Goal: Task Accomplishment & Management: Use online tool/utility

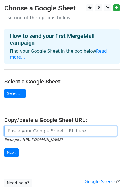
click at [49, 126] on input "url" at bounding box center [60, 131] width 113 height 11
paste input "[URL][DOMAIN_NAME]"
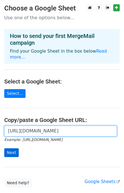
type input "[URL][DOMAIN_NAME]"
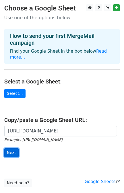
click at [13, 149] on input "Next" at bounding box center [11, 153] width 14 height 9
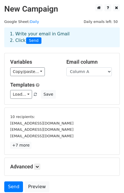
scroll to position [46, 0]
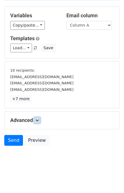
click at [37, 119] on icon at bounding box center [36, 120] width 3 height 3
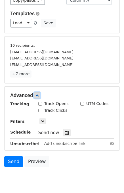
scroll to position [97, 0]
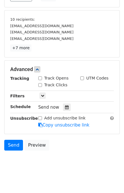
drag, startPoint x: 40, startPoint y: 77, endPoint x: 41, endPoint y: 80, distance: 2.9
click at [41, 78] on input "Track Opens" at bounding box center [40, 79] width 4 height 4
checkbox input "true"
click at [40, 85] on input "Track Clicks" at bounding box center [40, 85] width 4 height 4
checkbox input "true"
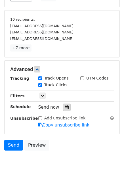
click at [65, 108] on div at bounding box center [67, 107] width 8 height 7
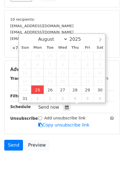
type input "2025-08-25 12:00"
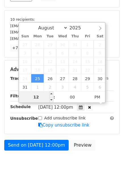
scroll to position [81, 0]
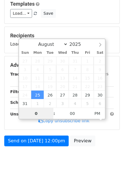
type input "01"
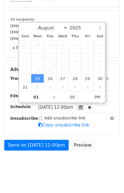
type input "2025-08-25 13:00"
click at [104, 149] on div "Send on Aug 25 at 12:00pm Preview" at bounding box center [62, 147] width 124 height 14
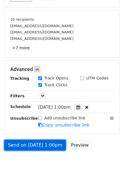
click at [33, 142] on link "Send on Aug 25 at 1:00pm" at bounding box center [35, 145] width 62 height 11
click at [22, 144] on link "Send on Aug 25 at 1:00pm" at bounding box center [35, 145] width 62 height 11
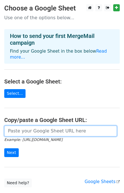
click at [32, 126] on input "url" at bounding box center [60, 131] width 113 height 11
type input "[URL][DOMAIN_NAME]"
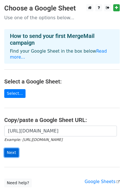
click at [9, 149] on input "Next" at bounding box center [11, 153] width 14 height 9
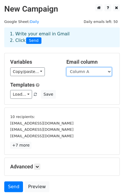
click at [87, 72] on select "Column A Column B Column C" at bounding box center [88, 71] width 45 height 9
select select "Column B"
click at [66, 67] on select "Column A Column B Column C" at bounding box center [88, 71] width 45 height 9
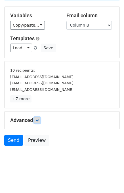
click at [39, 121] on icon at bounding box center [36, 120] width 3 height 3
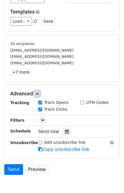
scroll to position [101, 0]
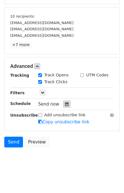
click at [65, 102] on icon at bounding box center [67, 104] width 4 height 4
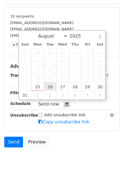
type input "2025-08-26 12:00"
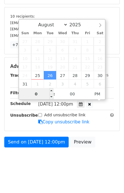
type input "02"
type input "2025-08-26 14:00"
click at [107, 147] on div "Send on Aug 26 at 12:00pm Preview" at bounding box center [62, 144] width 124 height 14
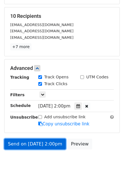
click at [29, 143] on link "Send on Aug 26 at 2:00pm" at bounding box center [35, 144] width 62 height 11
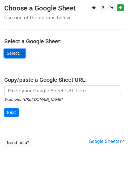
click at [14, 56] on link "Select..." at bounding box center [14, 53] width 21 height 9
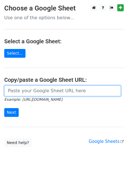
click at [24, 92] on input "url" at bounding box center [62, 91] width 117 height 11
type input "[URL][DOMAIN_NAME]"
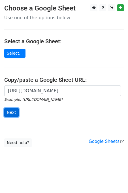
click at [17, 113] on input "Next" at bounding box center [11, 112] width 14 height 9
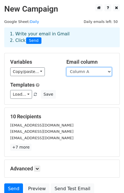
click at [81, 72] on select "Column A Column B Column C" at bounding box center [88, 71] width 45 height 9
select select "Column C"
click at [66, 67] on select "Column A Column B Column C" at bounding box center [88, 71] width 45 height 9
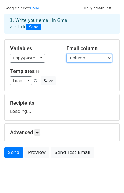
scroll to position [26, 0]
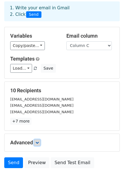
click at [40, 142] on link at bounding box center [37, 143] width 6 height 6
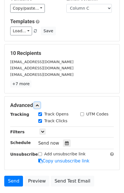
scroll to position [92, 0]
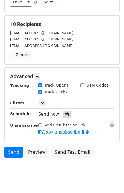
click at [63, 115] on div at bounding box center [67, 114] width 8 height 7
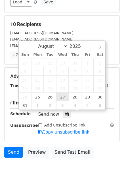
type input "2025-08-27 12:00"
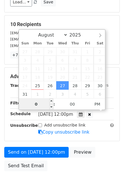
type input "03"
type input "2025-08-27 15:00"
click at [101, 151] on div "Send on Aug 27 at 12:00pm Preview Send Test Email" at bounding box center [62, 160] width 124 height 27
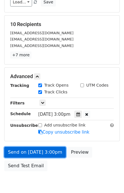
click at [29, 150] on link "Send on Aug 27 at 3:00pm" at bounding box center [35, 152] width 62 height 11
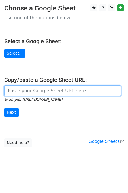
click at [40, 92] on input "url" at bounding box center [62, 91] width 117 height 11
type input "[URL][DOMAIN_NAME]"
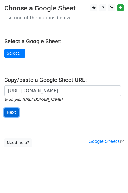
click at [13, 110] on input "Next" at bounding box center [11, 112] width 14 height 9
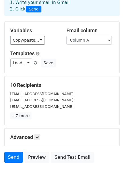
scroll to position [49, 0]
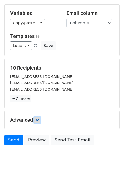
click at [39, 119] on icon at bounding box center [36, 119] width 3 height 3
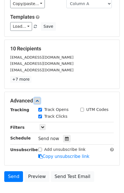
scroll to position [104, 0]
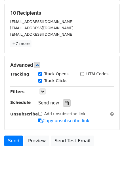
click at [63, 105] on div at bounding box center [67, 102] width 8 height 7
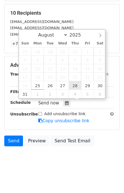
type input "2025-08-28 12:00"
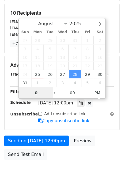
type input "04"
type input "2025-08-28 16:00"
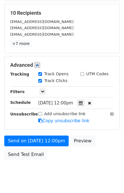
click at [106, 145] on div "Send on Aug 28 at 12:00pm Preview Send Test Email" at bounding box center [62, 149] width 124 height 27
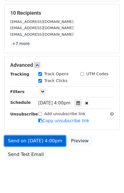
click at [43, 140] on link "Send on Aug 28 at 4:00pm" at bounding box center [35, 141] width 62 height 11
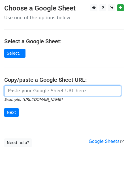
drag, startPoint x: 35, startPoint y: 91, endPoint x: 36, endPoint y: 94, distance: 3.1
click at [35, 91] on input "url" at bounding box center [62, 91] width 117 height 11
type input "[URL][DOMAIN_NAME]"
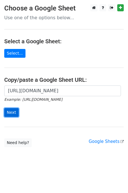
click at [10, 114] on input "Next" at bounding box center [11, 112] width 14 height 9
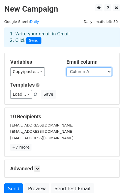
click at [93, 73] on select "Column A Column B Column C" at bounding box center [88, 71] width 45 height 9
select select "Column B"
click at [66, 67] on select "Column A Column B Column C" at bounding box center [88, 71] width 45 height 9
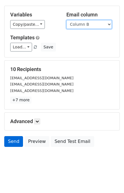
scroll to position [49, 0]
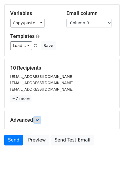
click at [37, 122] on link at bounding box center [37, 120] width 6 height 6
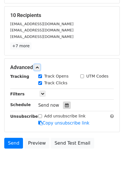
scroll to position [102, 0]
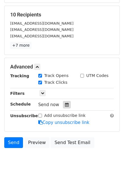
click at [65, 105] on icon at bounding box center [67, 105] width 4 height 4
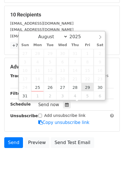
type input "2025-08-29 12:00"
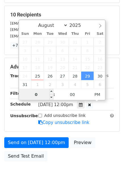
type input "05"
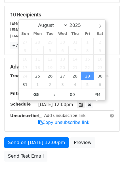
type input "2025-08-29 17:00"
click at [106, 154] on div "Send on Aug 29 at 12:00pm Preview Send Test Email" at bounding box center [62, 150] width 124 height 27
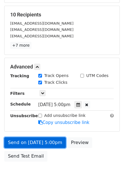
click at [50, 139] on link "Send on Aug 29 at 5:00pm" at bounding box center [35, 142] width 62 height 11
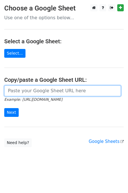
click at [29, 92] on input "url" at bounding box center [62, 91] width 117 height 11
type input "https://docs.google.com/spreadsheets/d/1bP83SW88YWzxhJnbof2eLls298zg4-bAX66g107…"
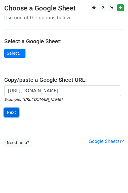
click at [14, 111] on input "Next" at bounding box center [11, 112] width 14 height 9
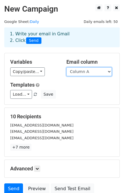
click at [86, 74] on select "Column A Column B Column C" at bounding box center [88, 71] width 45 height 9
select select "Column C"
click at [66, 67] on select "Column A Column B Column C" at bounding box center [88, 71] width 45 height 9
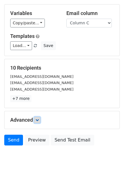
click at [40, 122] on link at bounding box center [37, 120] width 6 height 6
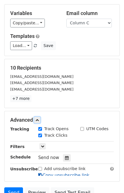
scroll to position [100, 0]
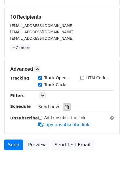
click at [65, 108] on icon at bounding box center [67, 107] width 4 height 4
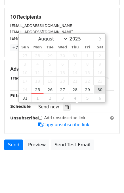
type input "[DATE] 12:00"
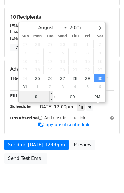
type input "06"
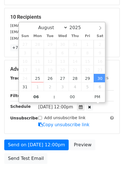
type input "[DATE] 18:00"
click at [107, 147] on div "Send on [DATE] 12:00pm Preview Send Test Email" at bounding box center [62, 153] width 124 height 27
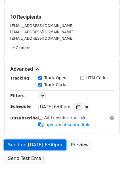
click at [40, 144] on link "Send on [DATE] 6:00pm" at bounding box center [35, 145] width 62 height 11
